Goal: Navigation & Orientation: Find specific page/section

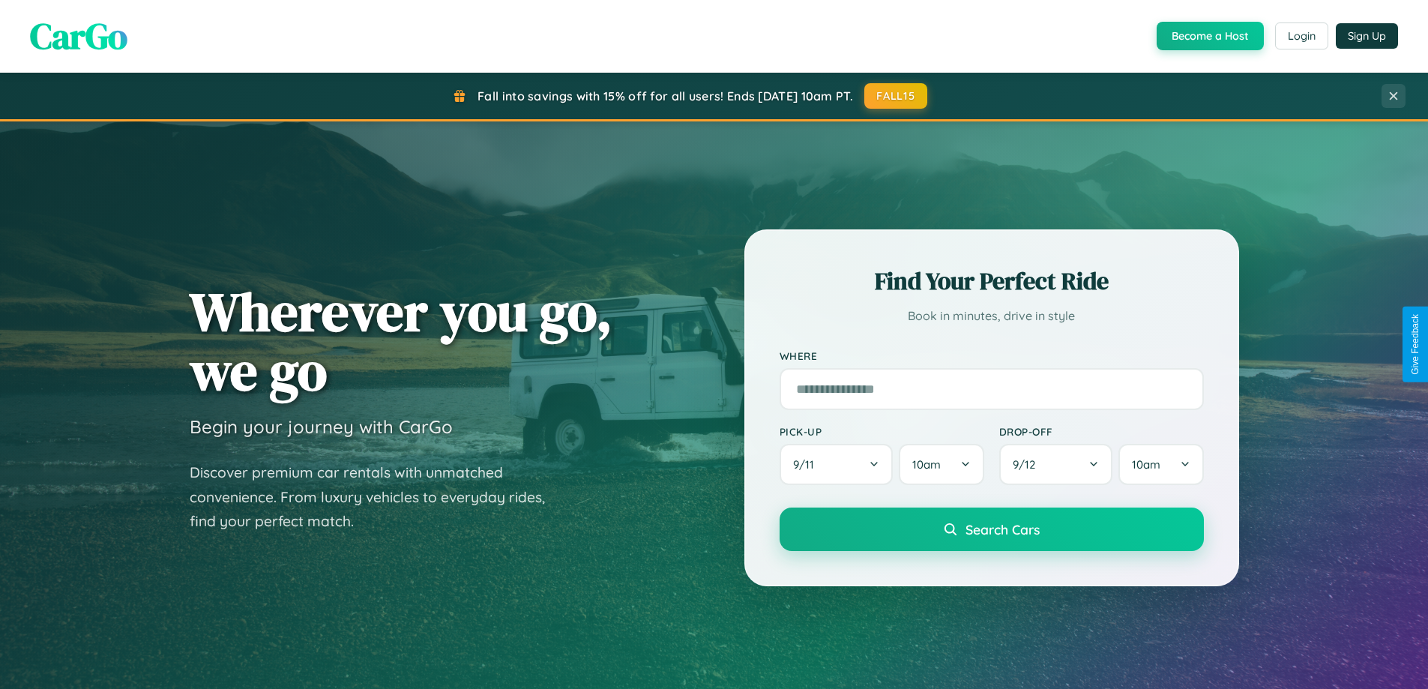
scroll to position [1031, 0]
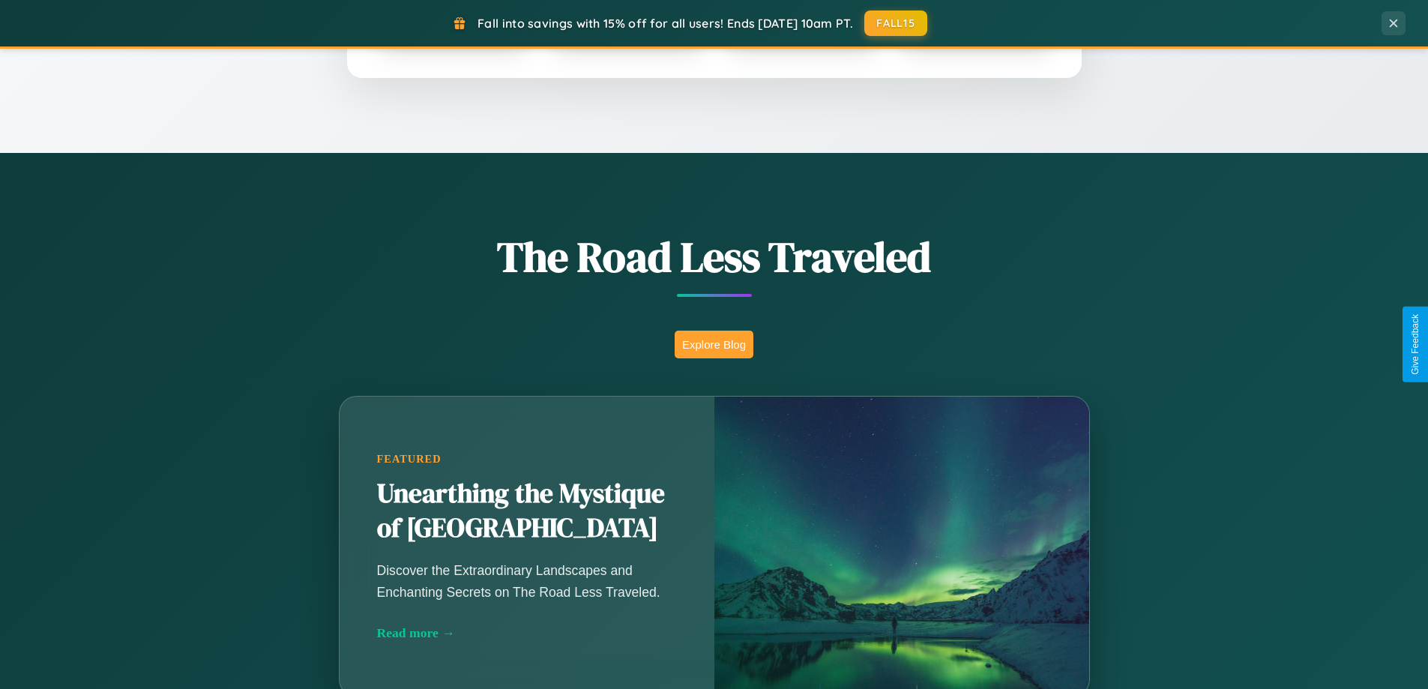
click at [714, 344] on button "Explore Blog" at bounding box center [714, 345] width 79 height 28
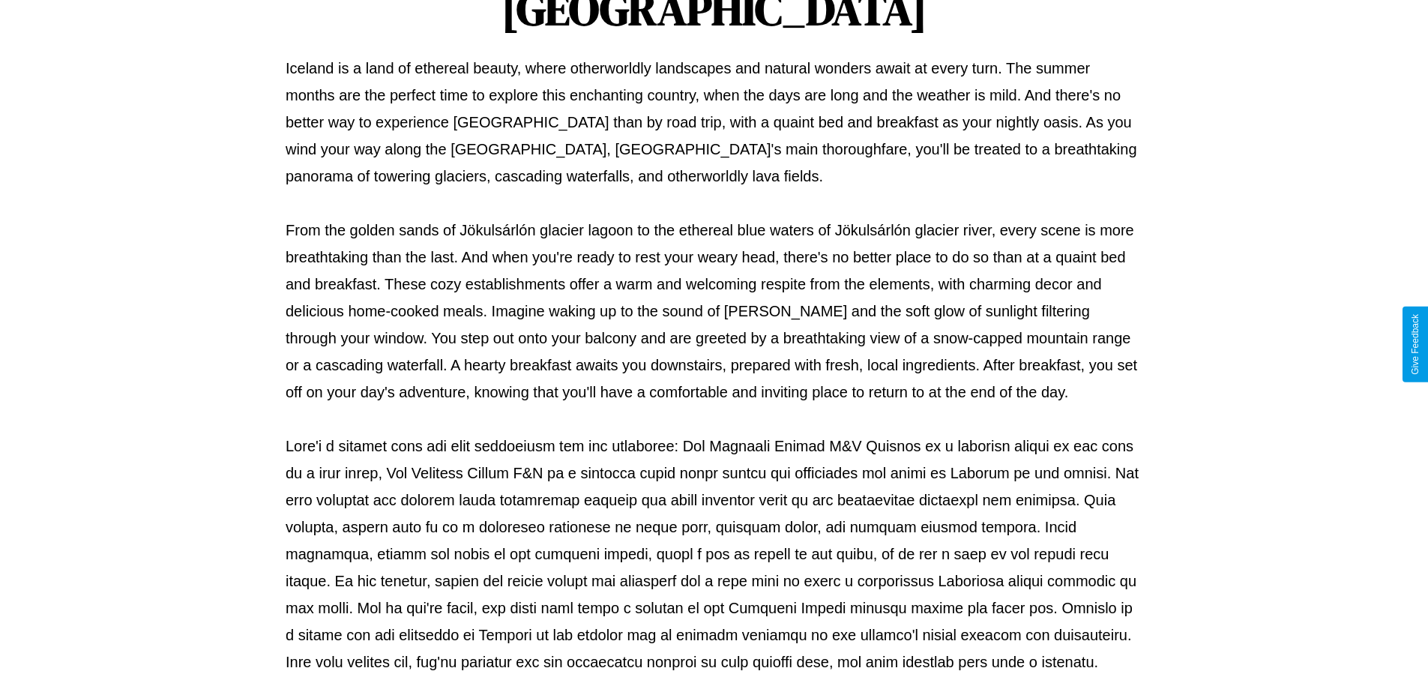
scroll to position [485, 0]
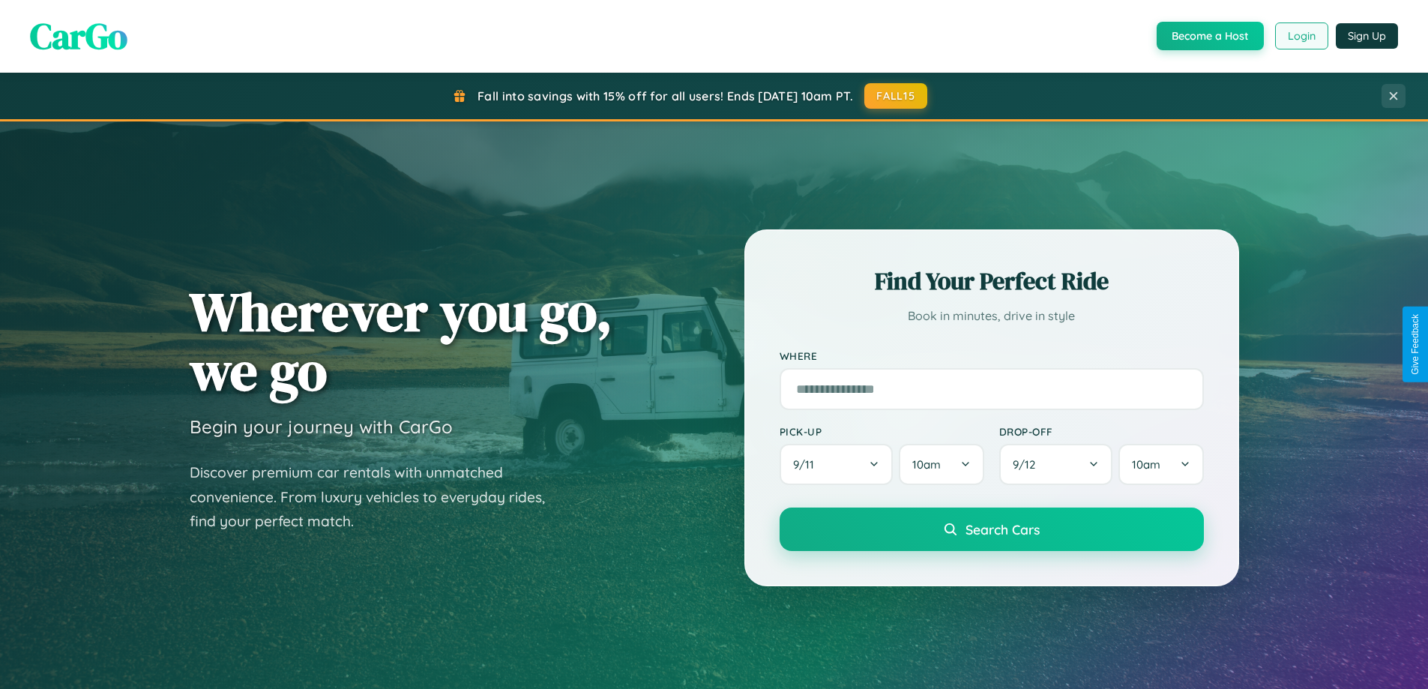
click at [1300, 36] on button "Login" at bounding box center [1301, 35] width 53 height 27
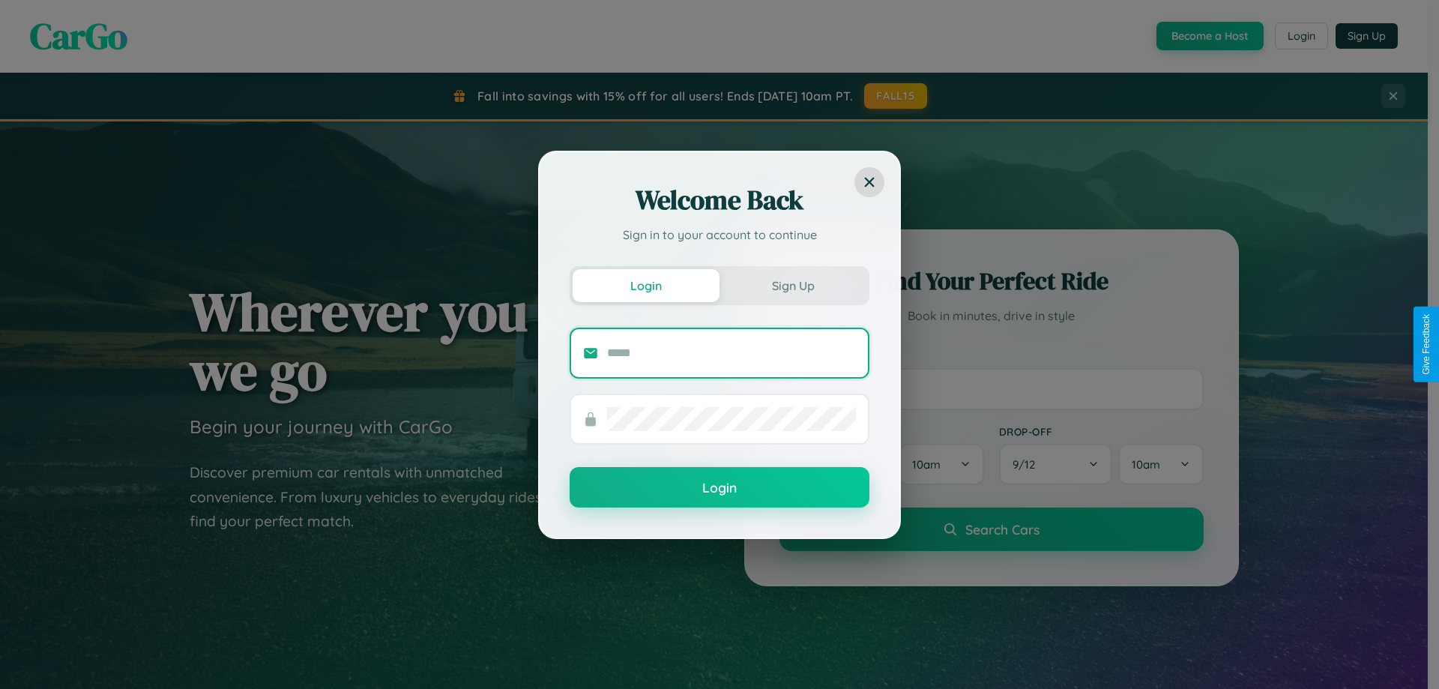
click at [731, 352] on input "text" at bounding box center [731, 353] width 249 height 24
type input "**********"
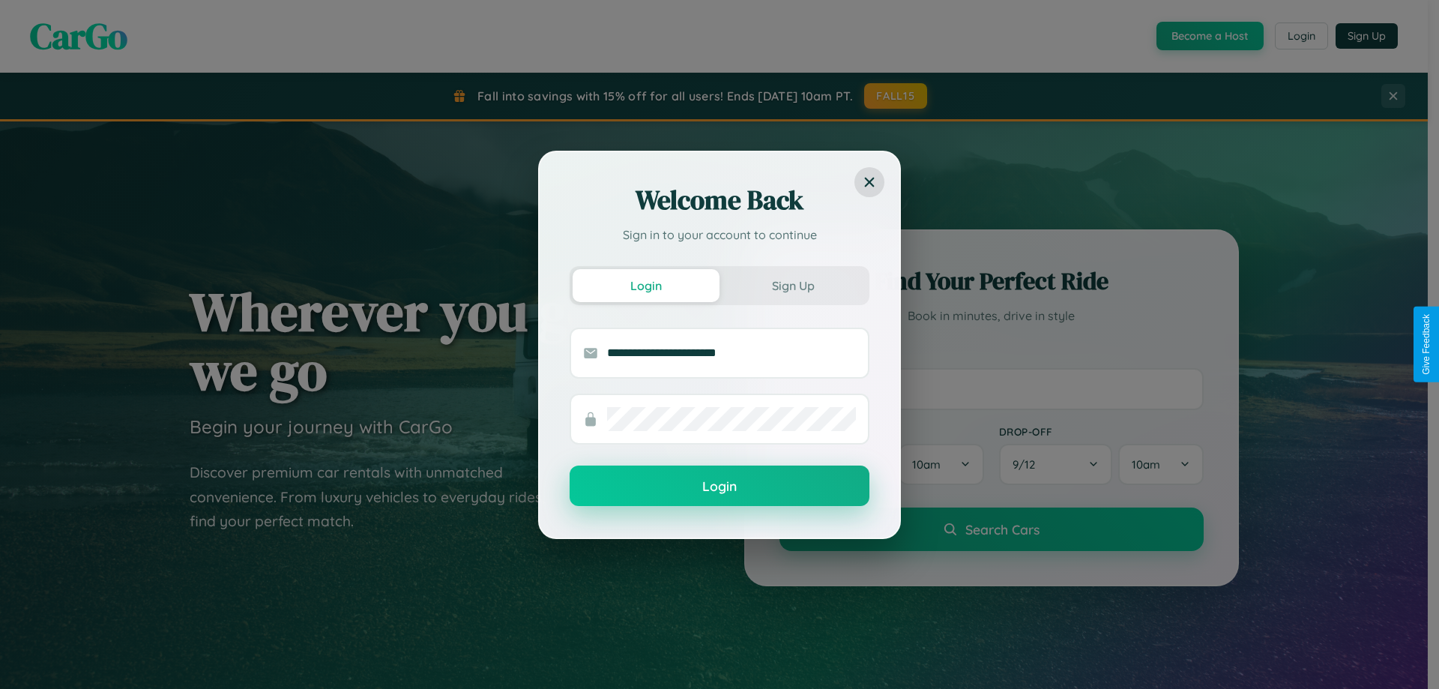
click at [720, 486] on button "Login" at bounding box center [720, 485] width 300 height 40
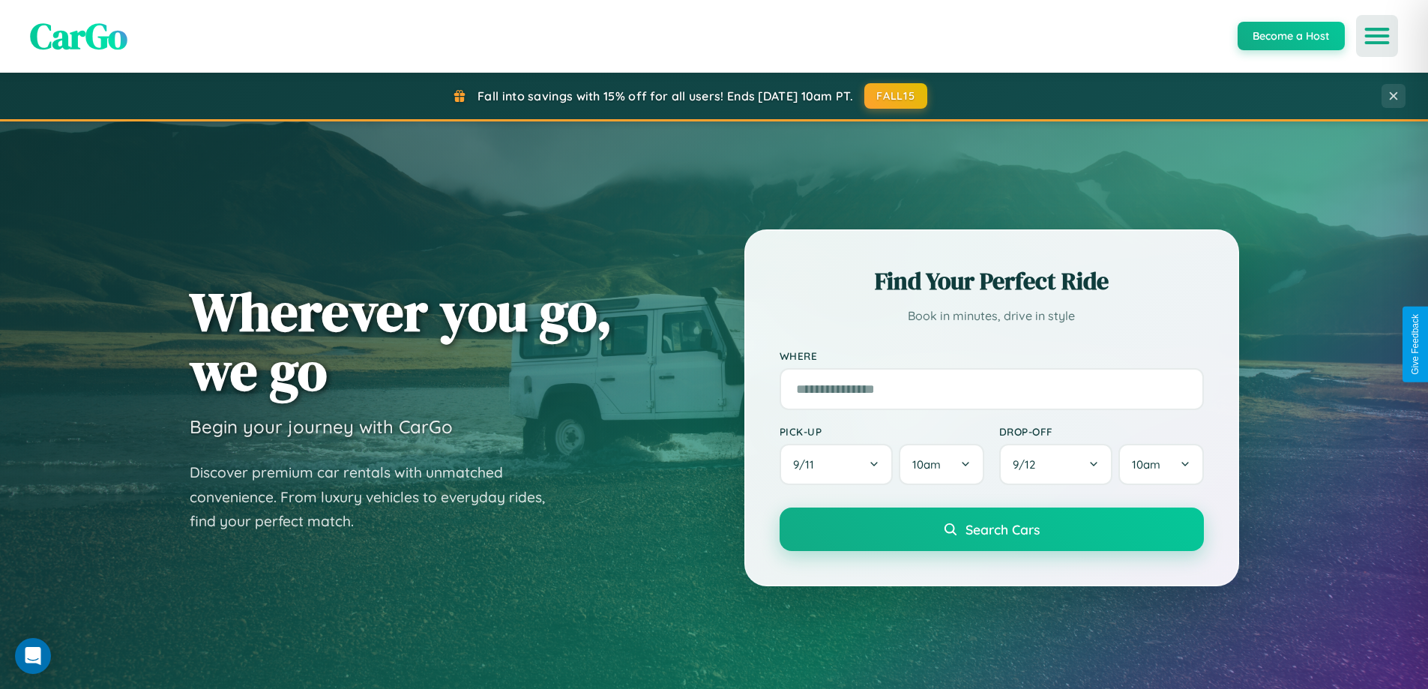
click at [1377, 36] on icon "Open menu" at bounding box center [1377, 35] width 22 height 13
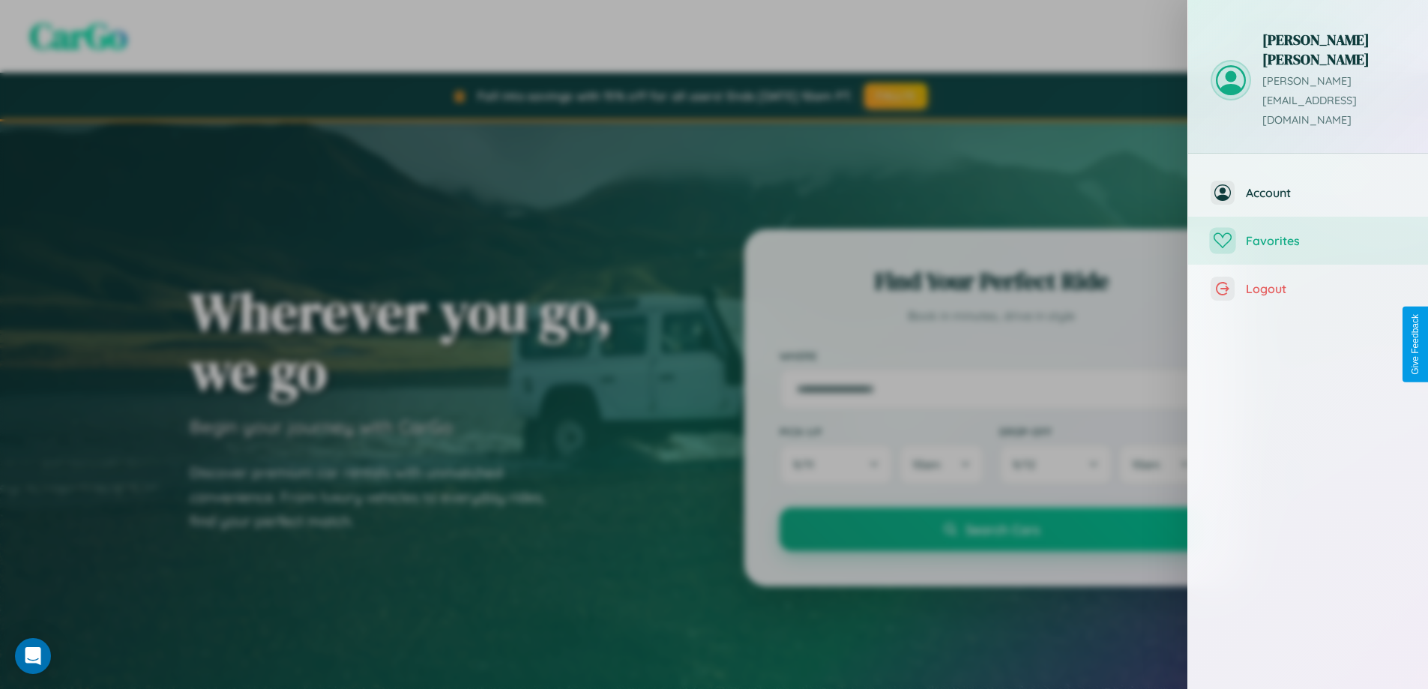
click at [1308, 233] on span "Favorites" at bounding box center [1326, 240] width 160 height 15
